Goal: Transaction & Acquisition: Obtain resource

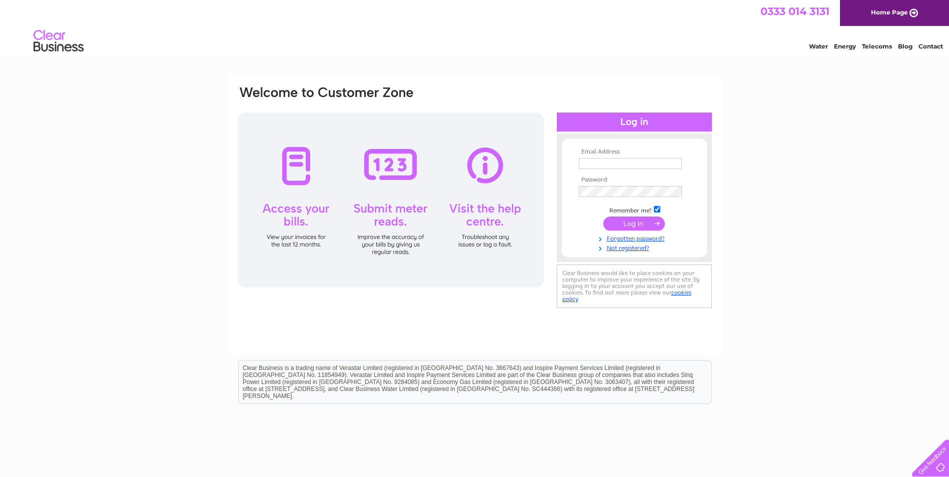
type input "ian.thomson@clariant.com"
click at [631, 220] on input "submit" at bounding box center [634, 224] width 62 height 14
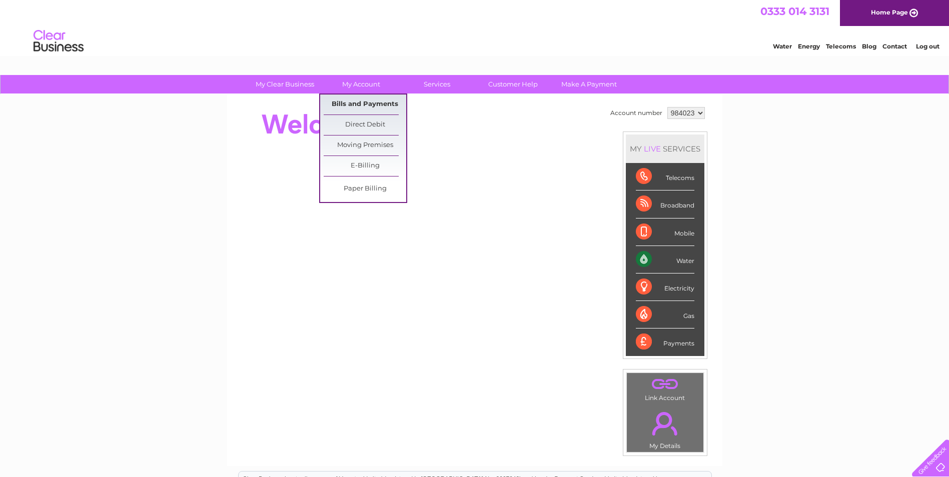
click at [388, 103] on link "Bills and Payments" at bounding box center [365, 105] width 83 height 20
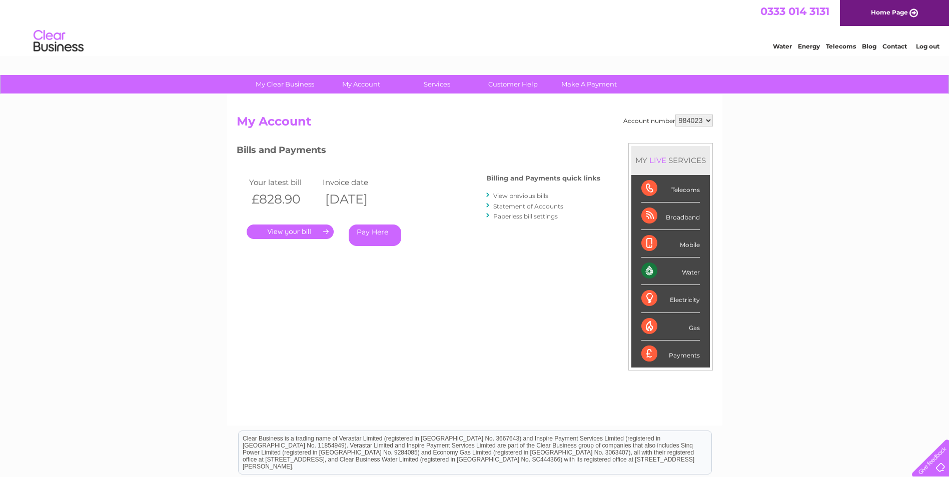
click at [312, 230] on link "." at bounding box center [290, 232] width 87 height 15
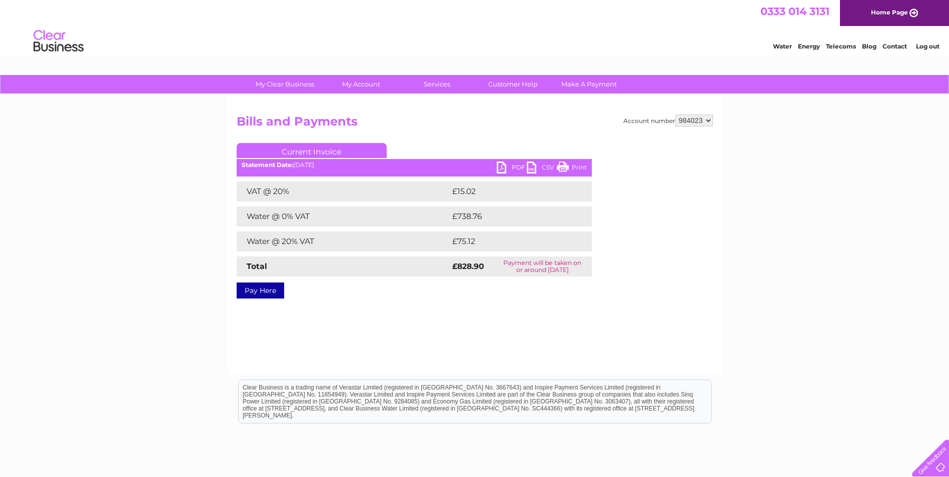
click at [516, 167] on link "PDF" at bounding box center [512, 169] width 30 height 15
